Goal: Information Seeking & Learning: Learn about a topic

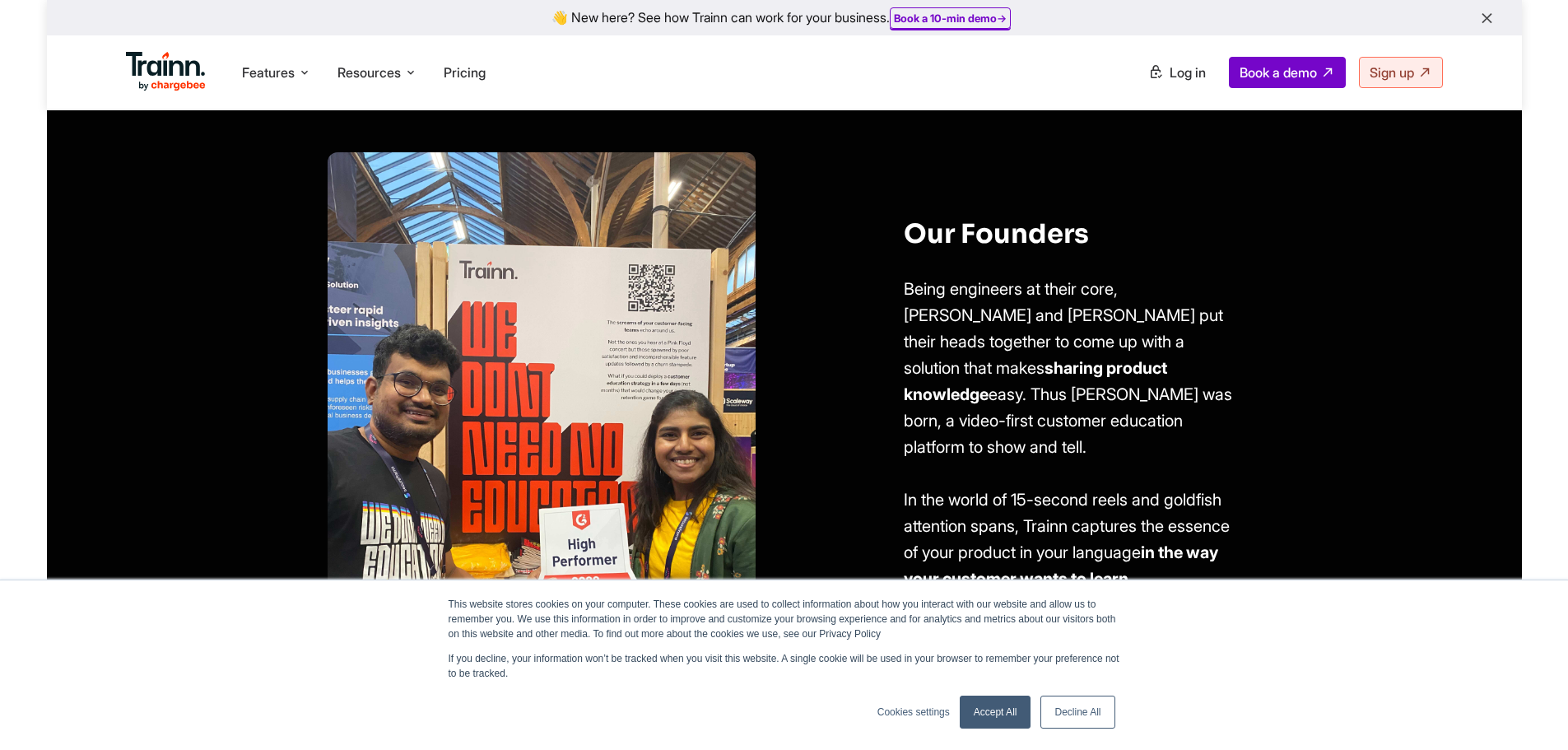
scroll to position [1070, 0]
click at [1004, 721] on link "Accept All" at bounding box center [996, 711] width 71 height 33
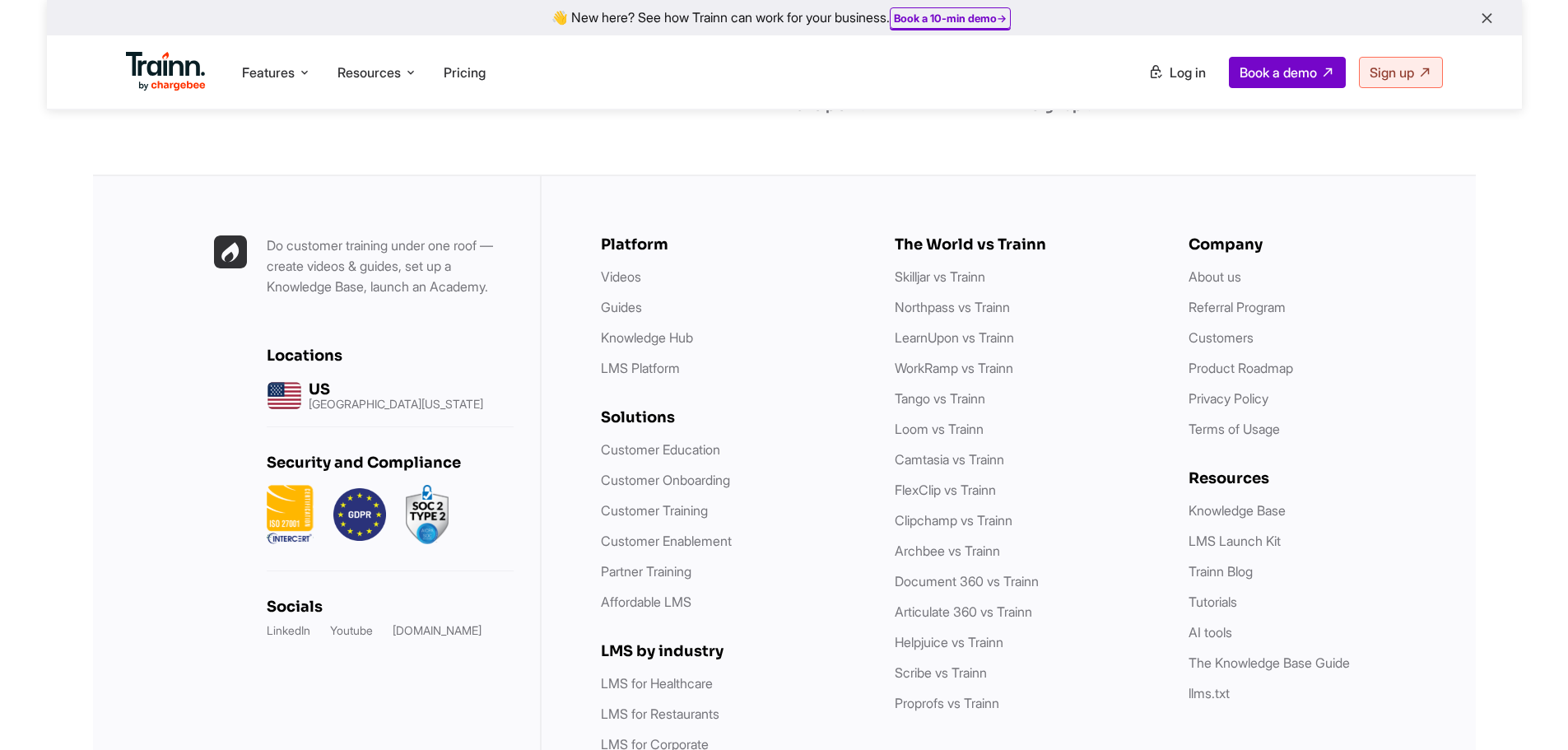
scroll to position [6603, 0]
click at [921, 452] on link "Camtasia vs Trainn" at bounding box center [950, 459] width 110 height 16
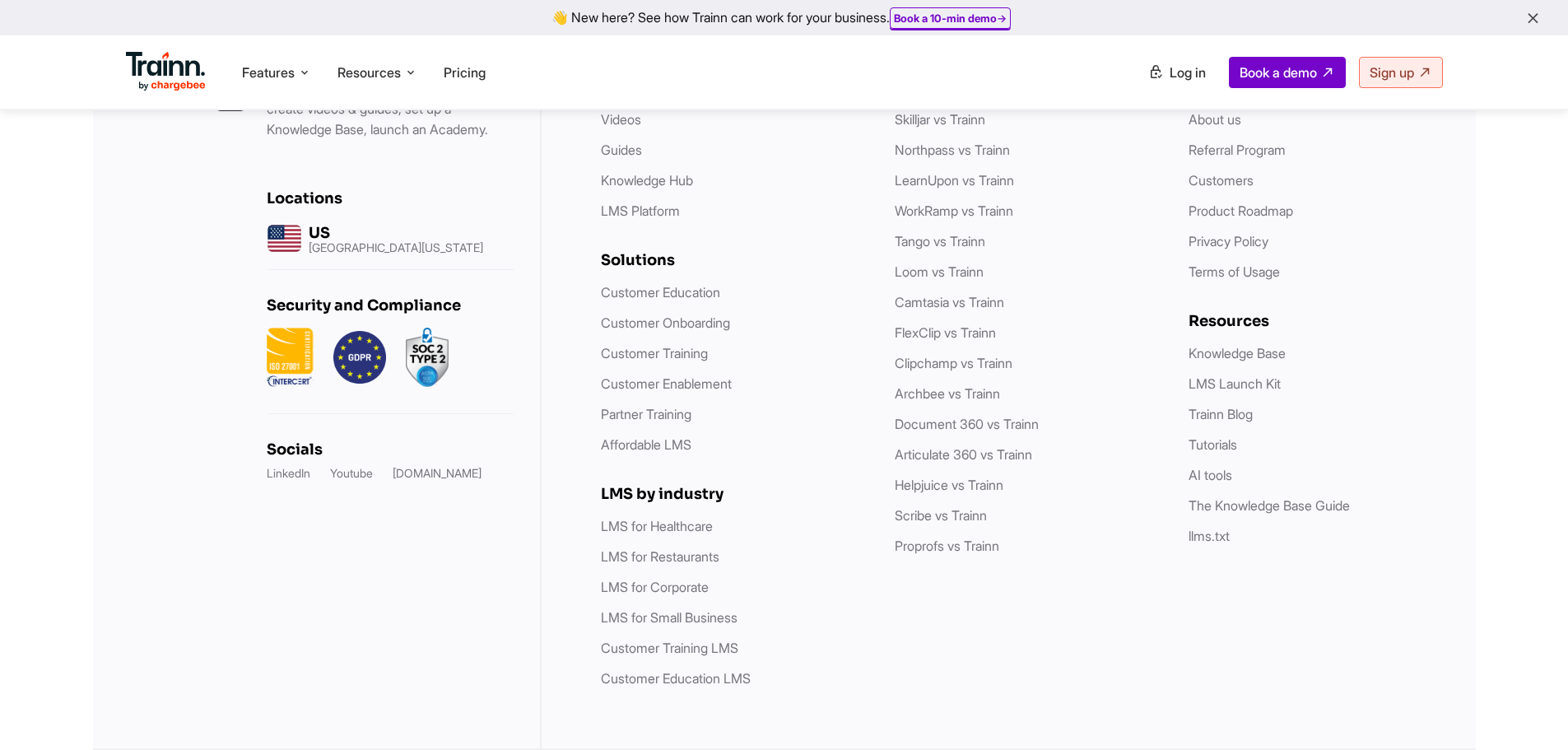
scroll to position [4890, 0]
click at [417, 71] on icon at bounding box center [411, 72] width 13 height 16
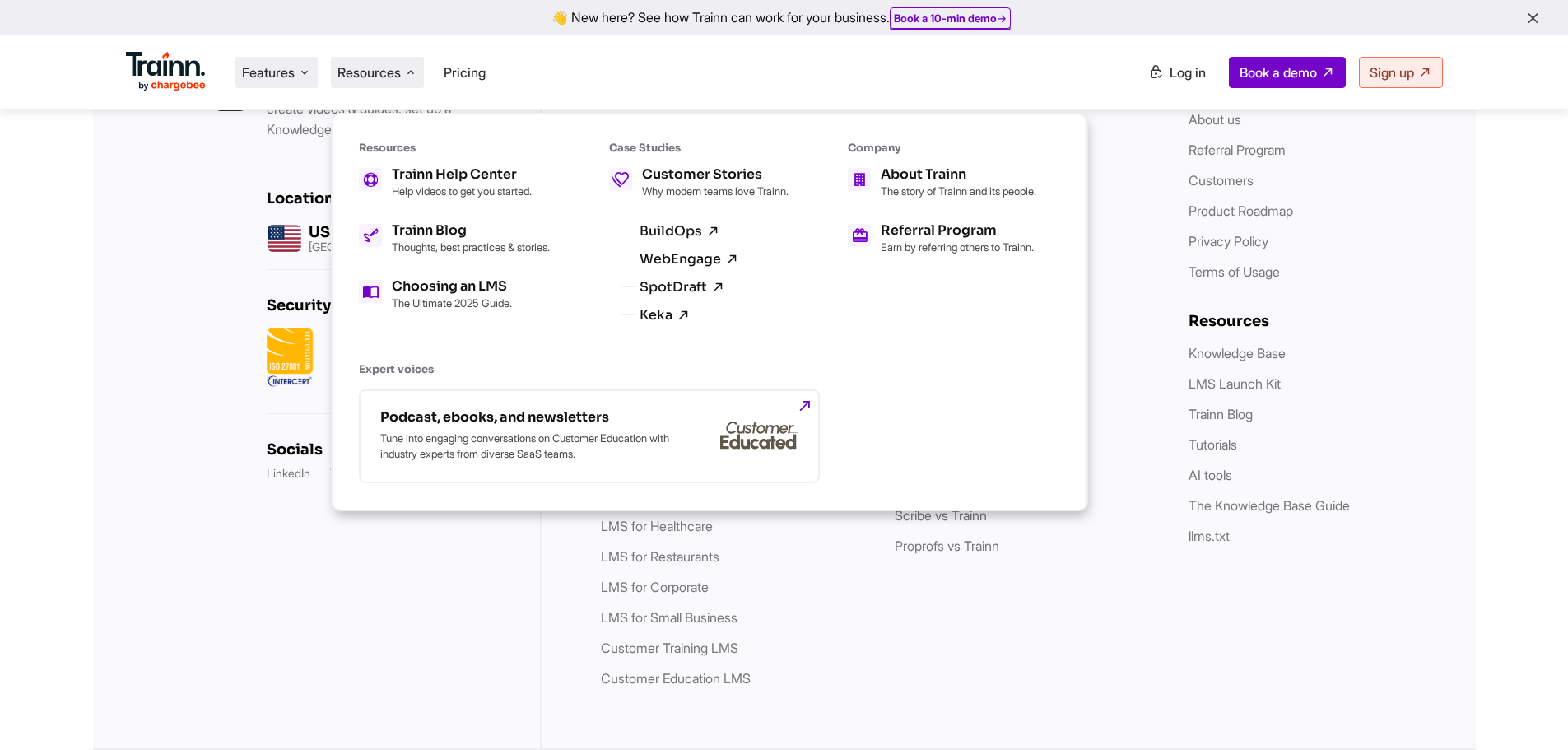
click at [301, 71] on icon at bounding box center [304, 72] width 13 height 16
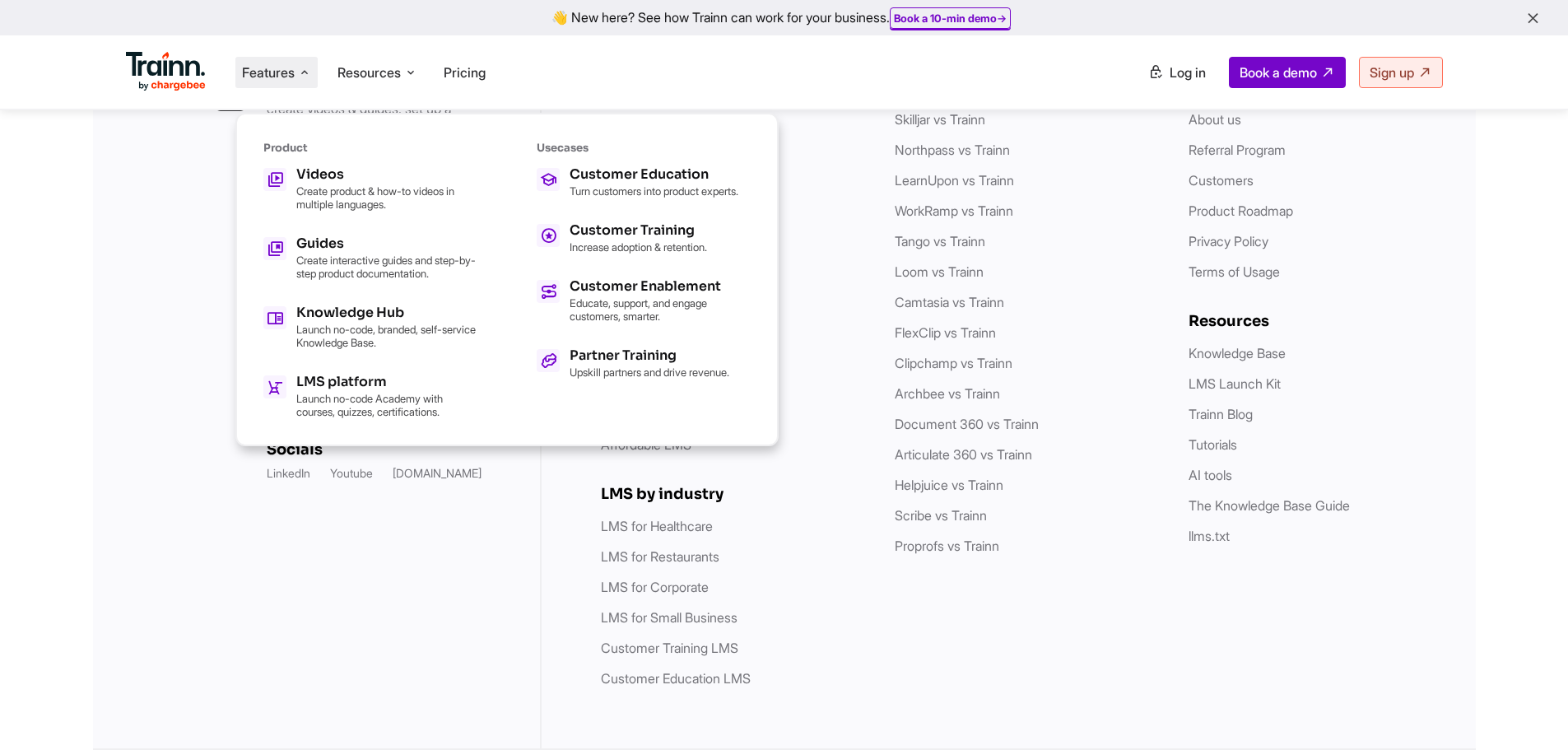
click at [172, 238] on div "Do customer training under one roof — create videos & guides, set up a Knowledg…" at bounding box center [318, 383] width 449 height 729
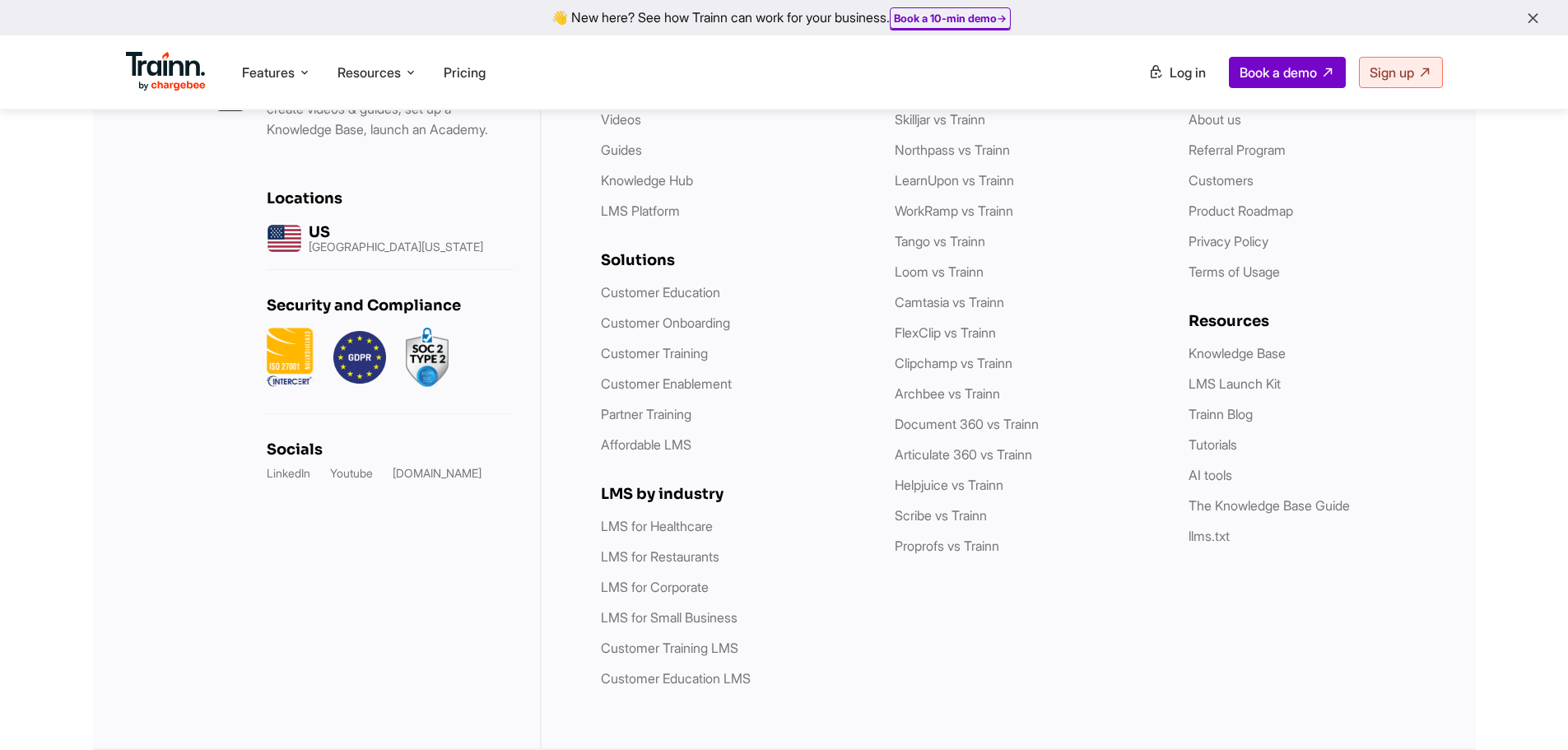
click at [169, 83] on img at bounding box center [167, 71] width 81 height 39
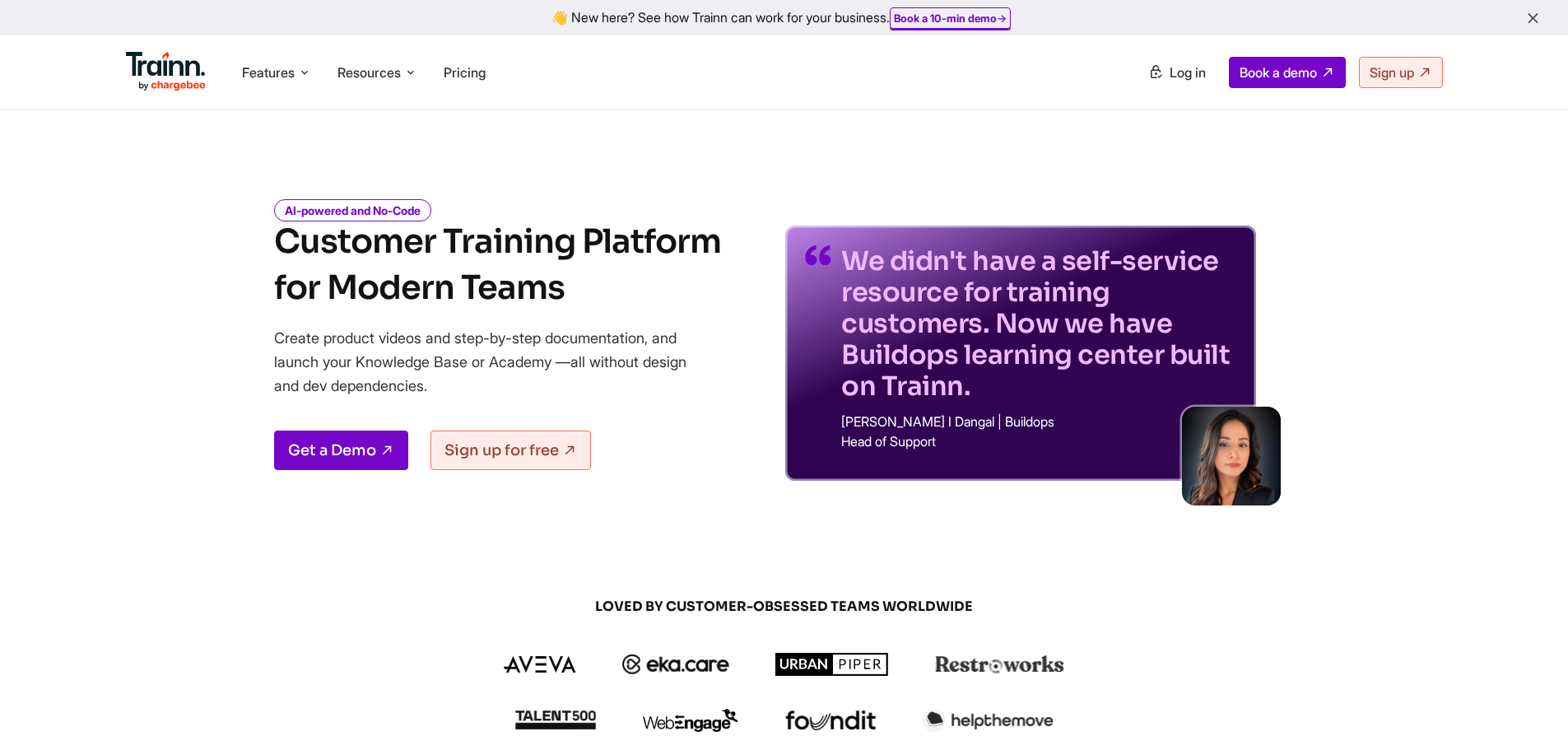
click at [1542, 17] on div "👋 New here? See how Trainn can work for your business. Book a 10-min demo →" at bounding box center [784, 17] width 1568 height 36
